Goal: Check status: Check status

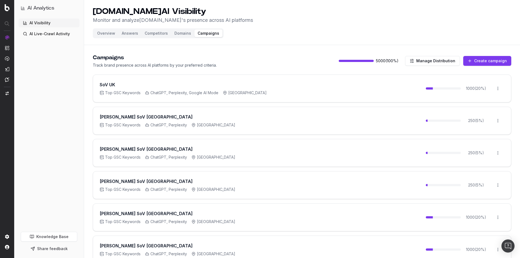
click at [417, 62] on button "Manage Distribution" at bounding box center [432, 61] width 55 height 10
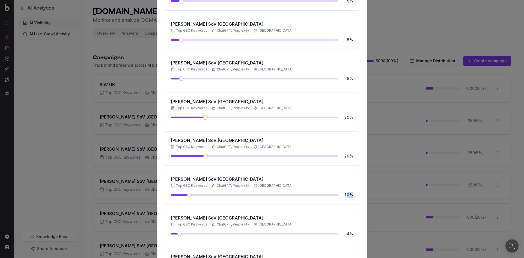
drag, startPoint x: 346, startPoint y: 196, endPoint x: 354, endPoint y: 196, distance: 7.9
click at [354, 196] on div "S.T Dupont SoV Spain Top GSC Keywords ChatGPT, Perplexity Spain 10 %" at bounding box center [262, 187] width 196 height 34
click at [349, 197] on span "10 %" at bounding box center [347, 194] width 11 height 5
click at [239, 168] on div "SoV UK Top GSC Keywords ChatGPT, Perplexity, Google AI Mode United Kingdom 20 %…" at bounding box center [262, 139] width 196 height 402
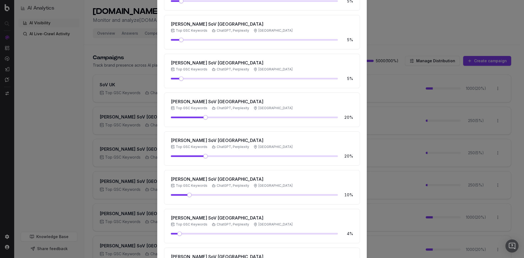
click at [424, 46] on div at bounding box center [262, 129] width 524 height 258
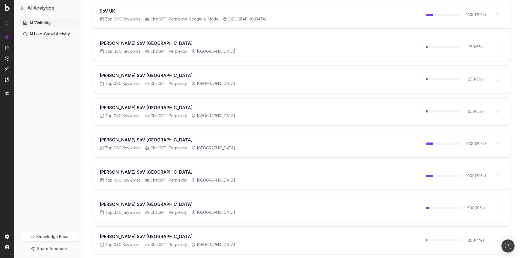
scroll to position [61, 0]
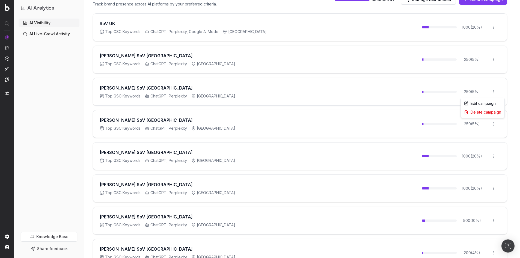
click at [497, 92] on html "AI Analytics AI Visibility AI Live-Crawl Activity Knowledge Base Share feedback…" at bounding box center [260, 68] width 520 height 258
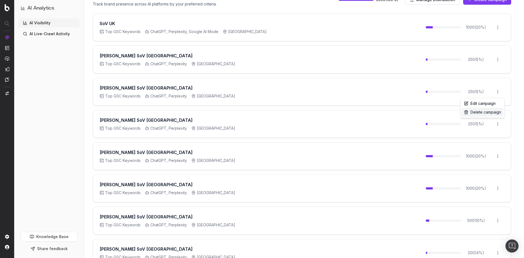
click at [491, 113] on div "Delete campaign" at bounding box center [481, 112] width 41 height 9
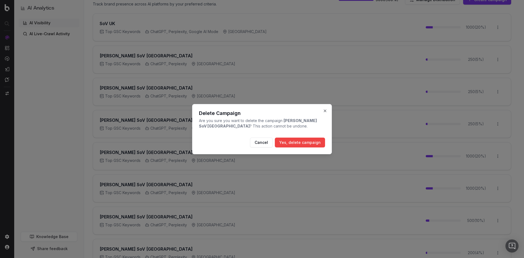
click at [314, 141] on button "Yes, delete campaign" at bounding box center [300, 142] width 50 height 10
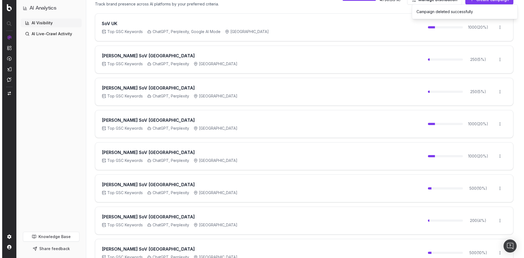
scroll to position [111, 0]
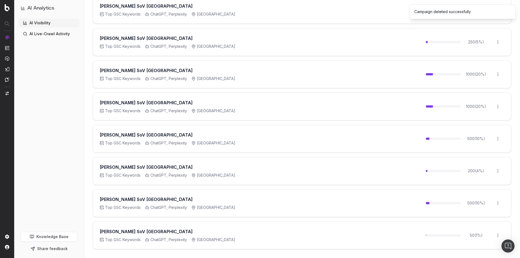
click at [498, 147] on html "Campaign deleted successfully AI Analytics AI Visibility AI Live-Crawl Activity…" at bounding box center [260, 18] width 520 height 258
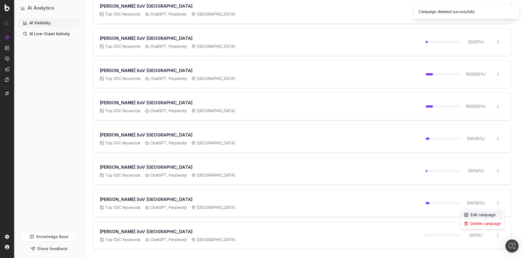
click at [489, 215] on div "Edit campaign" at bounding box center [481, 214] width 41 height 9
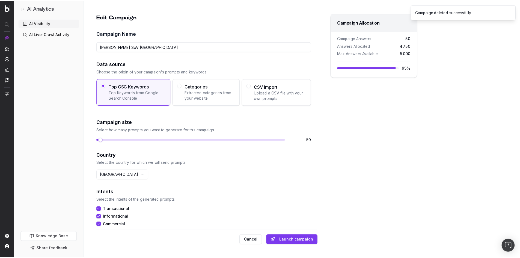
scroll to position [0, 0]
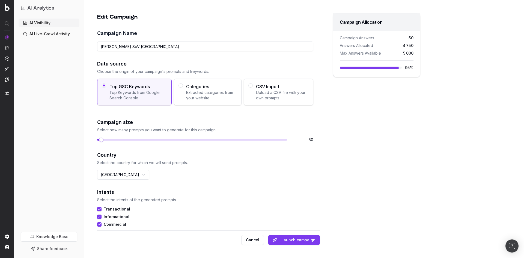
click at [305, 142] on span "50" at bounding box center [302, 139] width 22 height 5
click at [105, 139] on span at bounding box center [106, 139] width 4 height 4
click at [106, 139] on span at bounding box center [108, 139] width 4 height 4
click at [290, 243] on button "Launch campaign" at bounding box center [294, 240] width 52 height 10
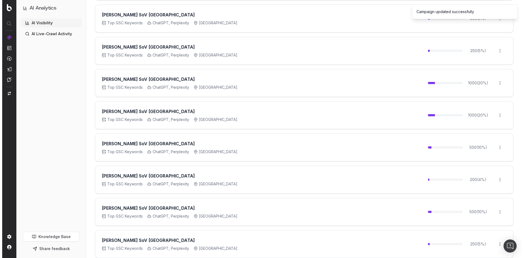
scroll to position [111, 0]
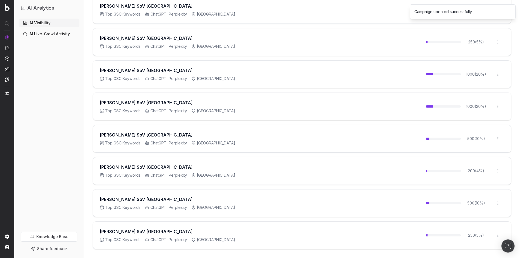
click at [500, 147] on html "Campaign updated successfully AI Analytics AI Visibility AI Live-Crawl Activity…" at bounding box center [260, 18] width 520 height 258
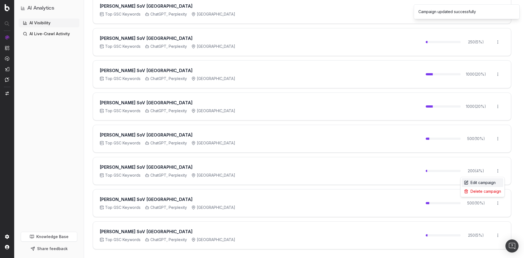
click at [491, 179] on div "Edit campaign" at bounding box center [481, 182] width 41 height 9
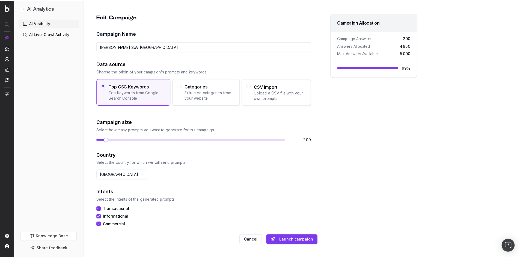
scroll to position [0, 0]
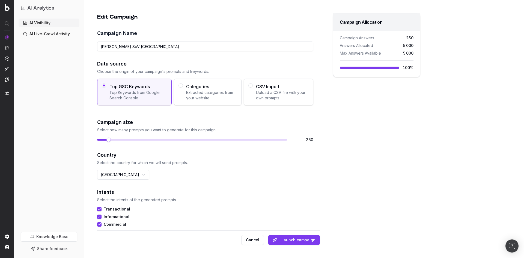
click at [107, 140] on span at bounding box center [108, 139] width 4 height 4
click at [300, 238] on button "Launch campaign" at bounding box center [294, 240] width 52 height 10
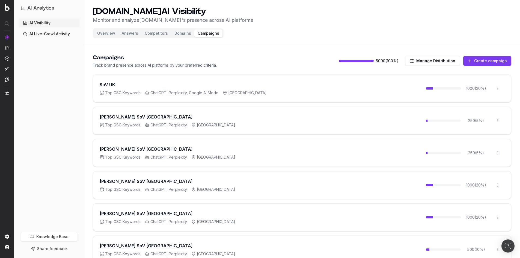
click at [496, 121] on html "AI Analytics AI Visibility AI Live-Crawl Activity Knowledge Base Share feedback…" at bounding box center [260, 129] width 520 height 258
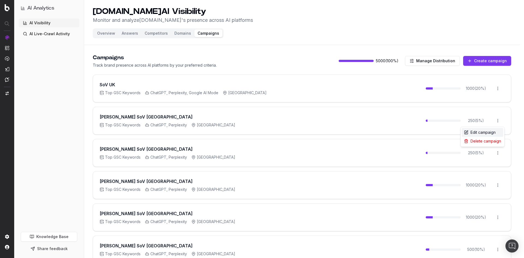
click at [493, 132] on div "Edit campaign" at bounding box center [481, 132] width 41 height 9
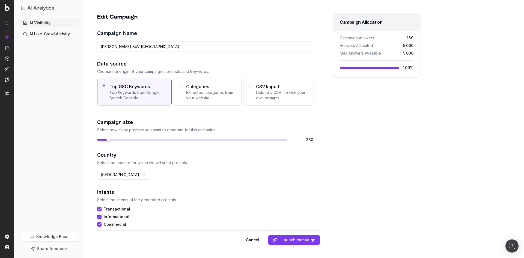
click at [253, 239] on button "Cancel" at bounding box center [252, 240] width 23 height 10
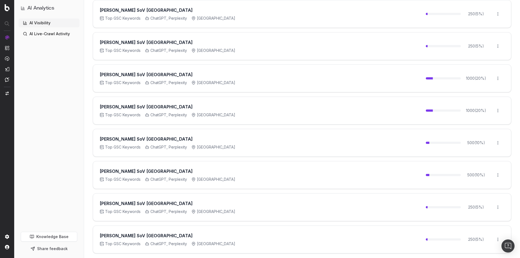
scroll to position [111, 0]
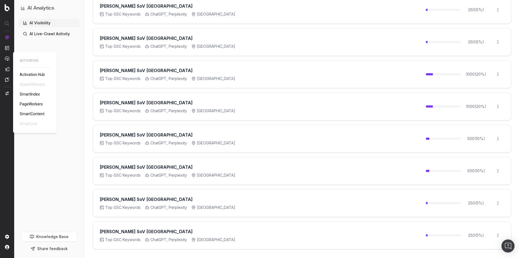
click at [33, 104] on span "PageWorkers" at bounding box center [31, 104] width 23 height 4
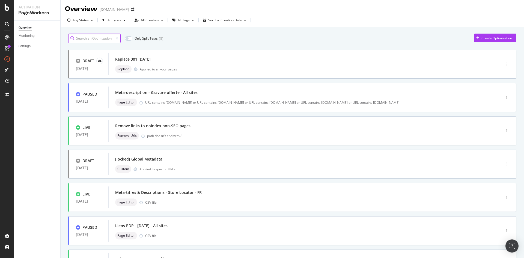
click at [100, 35] on input at bounding box center [94, 39] width 52 height 10
click at [33, 37] on div "Monitoring" at bounding box center [27, 36] width 16 height 6
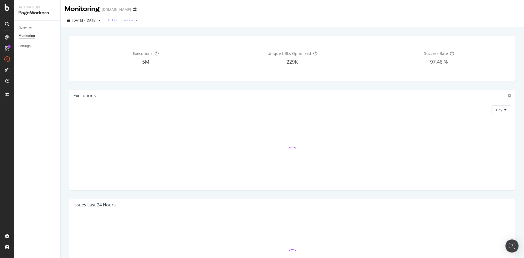
click at [133, 19] on div "All Optimizations" at bounding box center [120, 20] width 26 height 3
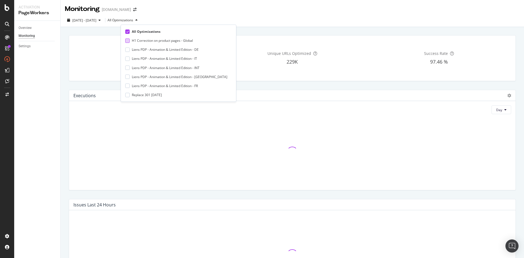
click at [148, 41] on div "H1 Correction on product pages - Global" at bounding box center [162, 40] width 61 height 5
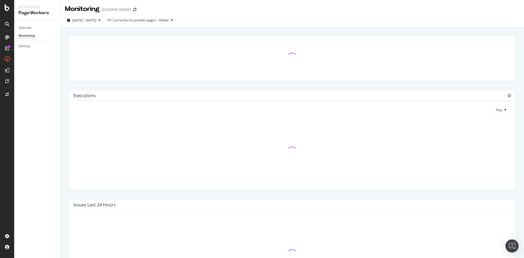
click at [269, 23] on div "2025 Sep. 11th - Oct. 8th H1 Correction on product pages - Global" at bounding box center [292, 21] width 463 height 11
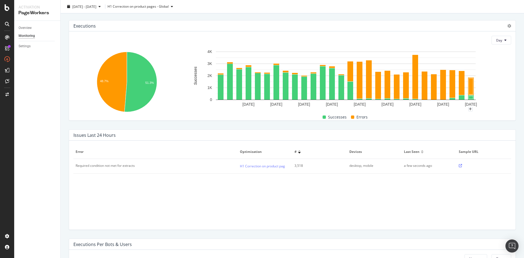
scroll to position [82, 0]
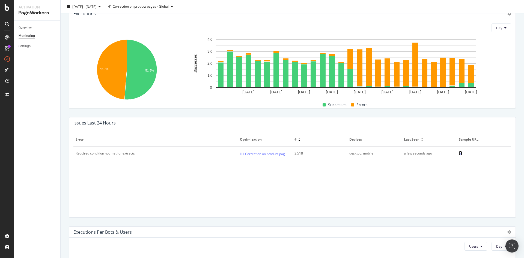
click at [458, 153] on icon at bounding box center [459, 153] width 3 height 3
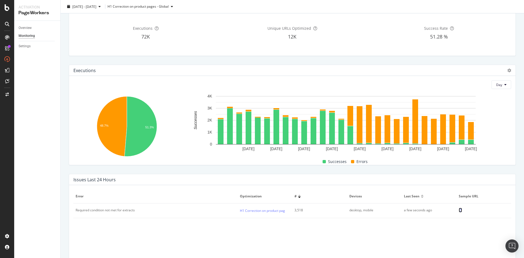
scroll to position [0, 0]
